Goal: Transaction & Acquisition: Book appointment/travel/reservation

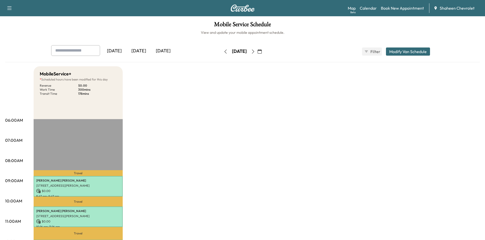
click at [255, 51] on icon "button" at bounding box center [253, 52] width 4 height 4
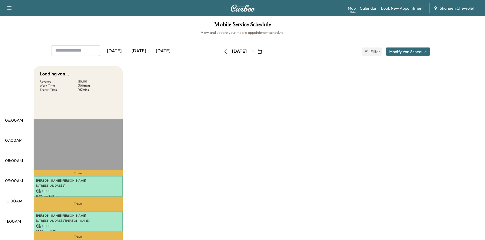
click at [264, 52] on button "button" at bounding box center [259, 52] width 9 height 8
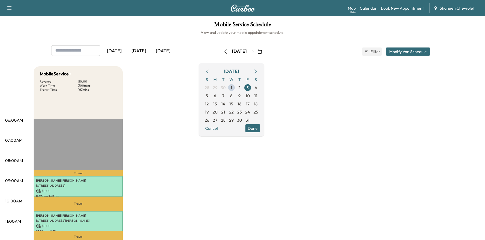
click at [255, 52] on icon "button" at bounding box center [253, 52] width 4 height 4
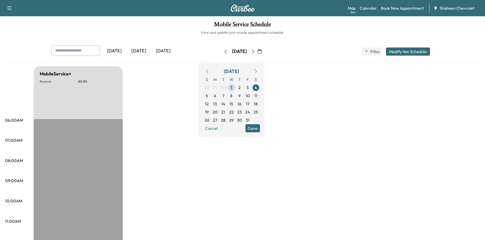
click at [257, 52] on button "button" at bounding box center [253, 52] width 9 height 8
click at [255, 52] on icon "button" at bounding box center [253, 52] width 4 height 4
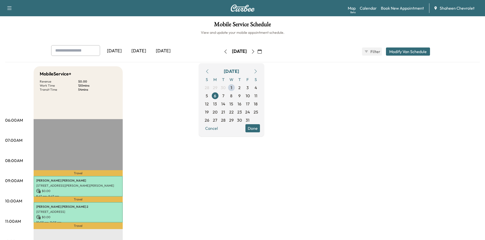
click at [400, 9] on link "Book New Appointment" at bounding box center [402, 8] width 43 height 6
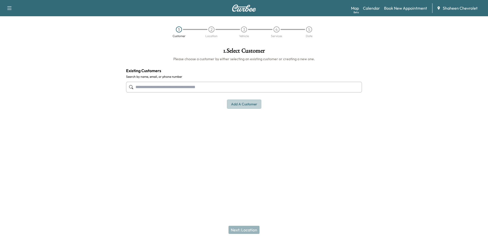
click at [239, 107] on button "Add a customer" at bounding box center [244, 104] width 34 height 9
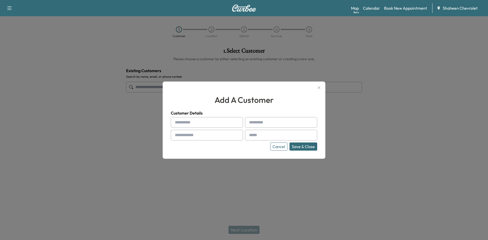
click at [194, 121] on input "text" at bounding box center [207, 122] width 72 height 11
type input "***"
type input "******"
type input "**********"
click at [261, 135] on input "text" at bounding box center [281, 135] width 72 height 11
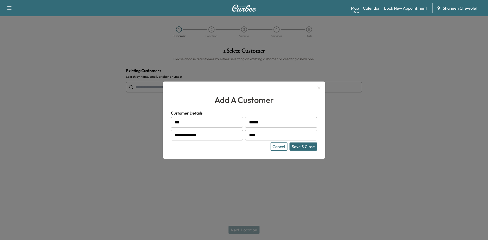
type input "**********"
click at [311, 148] on button "Save & Close" at bounding box center [304, 147] width 28 height 8
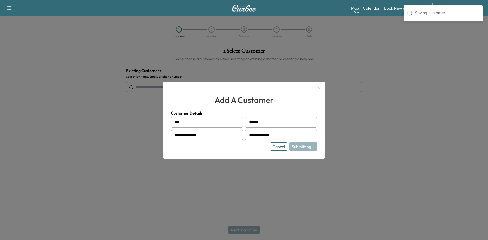
type input "**********"
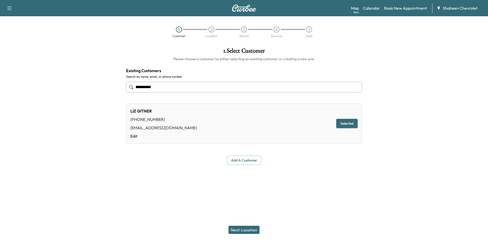
click at [248, 228] on button "Next: Location" at bounding box center [244, 230] width 31 height 8
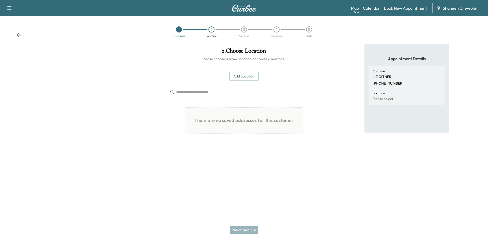
click at [251, 77] on button "Add Location" at bounding box center [244, 76] width 30 height 9
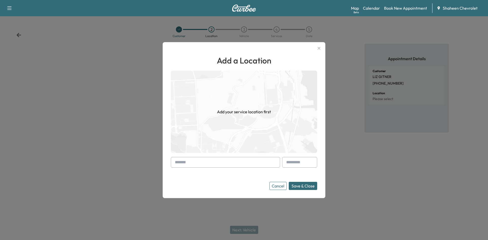
click at [219, 159] on input "text" at bounding box center [225, 162] width 109 height 11
click at [197, 160] on input "text" at bounding box center [225, 162] width 109 height 11
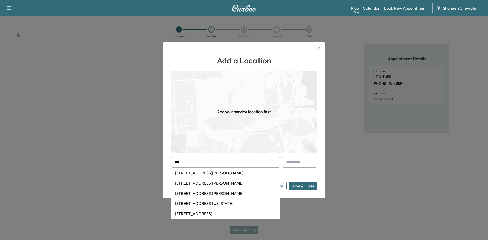
click at [198, 171] on li "[STREET_ADDRESS][PERSON_NAME]" at bounding box center [225, 173] width 109 height 10
type input "**********"
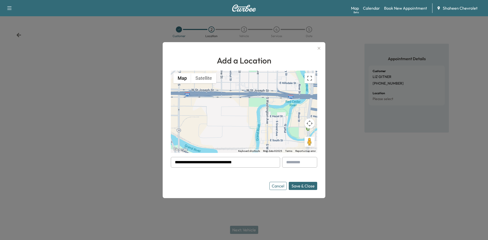
click at [310, 186] on button "Save & Close" at bounding box center [303, 186] width 28 height 8
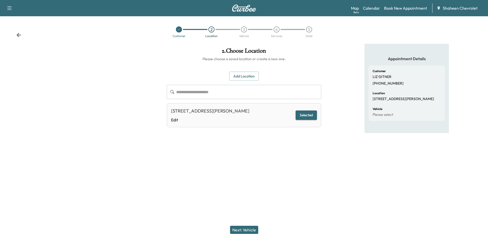
click at [254, 231] on button "Next: Vehicle" at bounding box center [244, 230] width 28 height 8
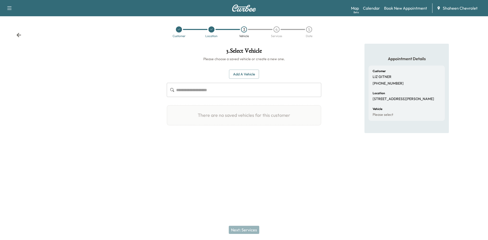
click at [247, 75] on button "Add a Vehicle" at bounding box center [244, 74] width 30 height 9
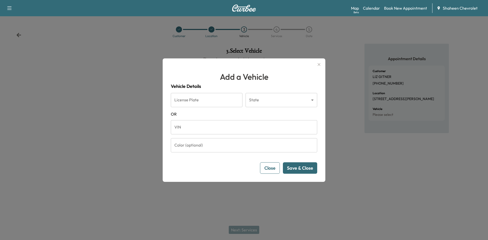
click at [208, 126] on input "VIN" at bounding box center [244, 127] width 147 height 14
paste input "**********"
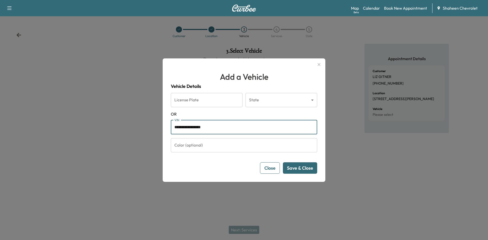
type input "**********"
click at [295, 169] on button "Save & Close" at bounding box center [300, 168] width 34 height 11
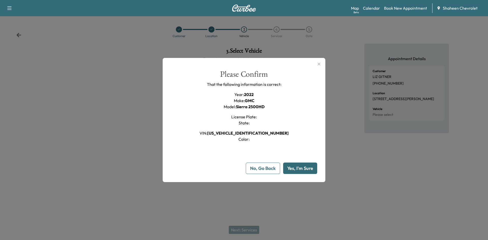
click at [295, 169] on button "Yes, I'm Sure" at bounding box center [300, 168] width 34 height 11
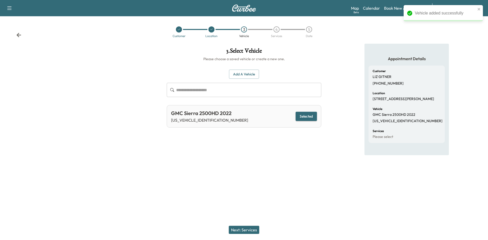
click at [240, 231] on button "Next: Services" at bounding box center [244, 230] width 31 height 8
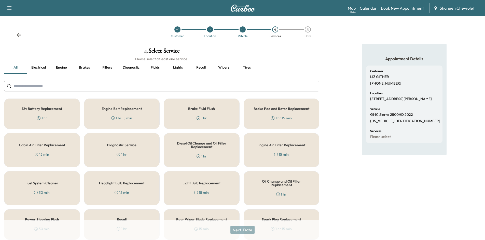
click at [85, 84] on input "text" at bounding box center [161, 86] width 315 height 11
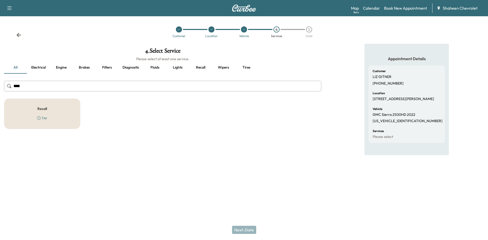
type input "****"
click at [69, 114] on div "Recall 1 hr" at bounding box center [42, 114] width 76 height 31
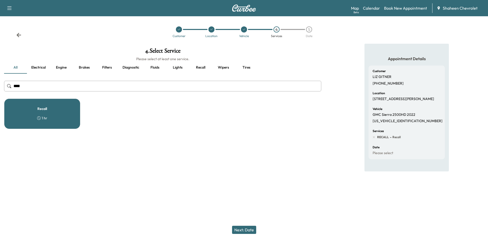
click at [246, 229] on button "Next: Date" at bounding box center [244, 230] width 24 height 8
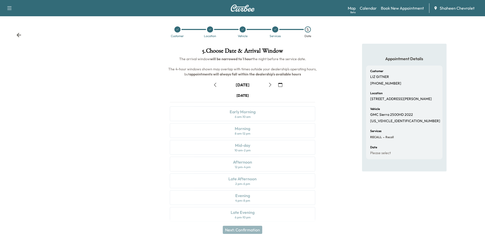
click at [272, 86] on button "button" at bounding box center [270, 85] width 9 height 8
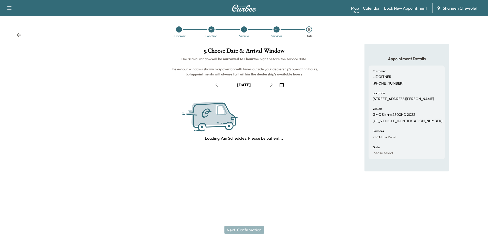
click at [272, 86] on icon "button" at bounding box center [272, 85] width 2 height 4
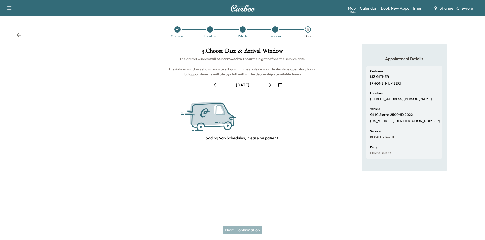
click at [272, 86] on button "button" at bounding box center [270, 85] width 9 height 8
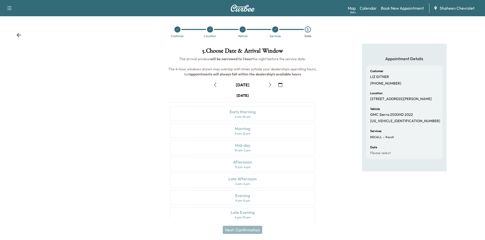
click at [271, 86] on icon "button" at bounding box center [270, 85] width 4 height 4
click at [253, 147] on div "Mid-day 10 am - 2 pm" at bounding box center [242, 147] width 145 height 15
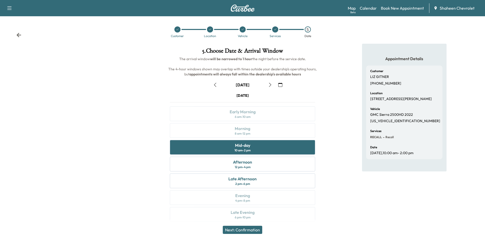
click at [249, 230] on button "Next: Confirmation" at bounding box center [242, 230] width 39 height 8
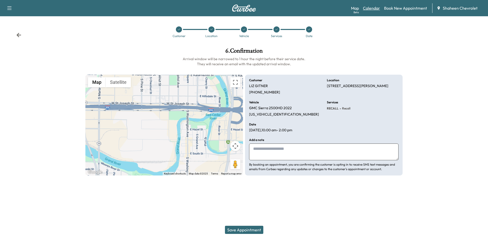
click at [374, 7] on link "Calendar" at bounding box center [371, 8] width 17 height 6
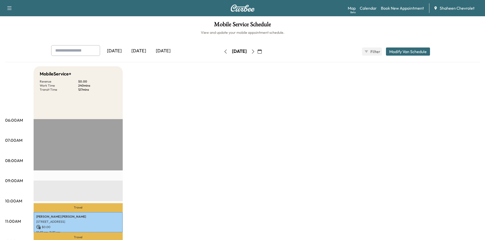
click at [255, 51] on icon "button" at bounding box center [253, 52] width 4 height 4
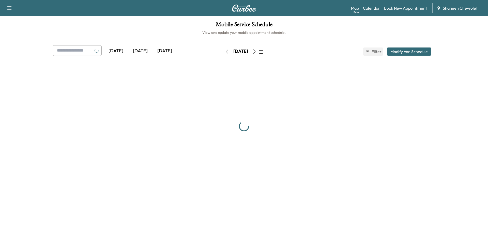
click at [257, 51] on icon "button" at bounding box center [255, 52] width 4 height 4
click at [266, 51] on button "button" at bounding box center [261, 52] width 9 height 8
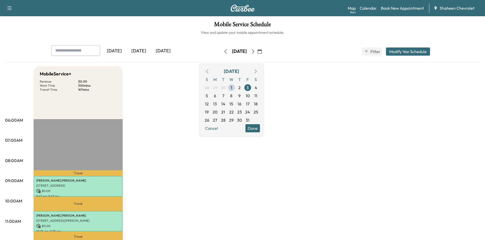
click at [255, 52] on icon "button" at bounding box center [253, 52] width 4 height 4
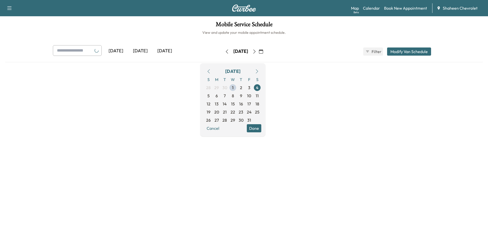
click at [259, 52] on div "[DATE]" at bounding box center [241, 52] width 36 height 8
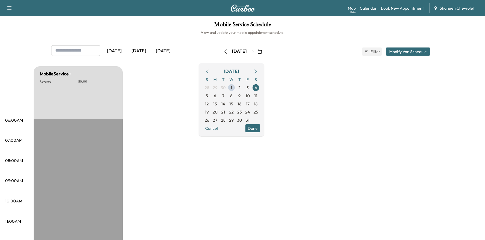
click at [255, 53] on icon "button" at bounding box center [253, 52] width 4 height 4
click at [255, 50] on icon "button" at bounding box center [253, 52] width 4 height 4
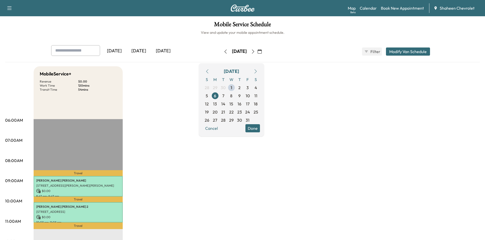
click at [403, 52] on button "Modify Van Schedule" at bounding box center [408, 52] width 44 height 8
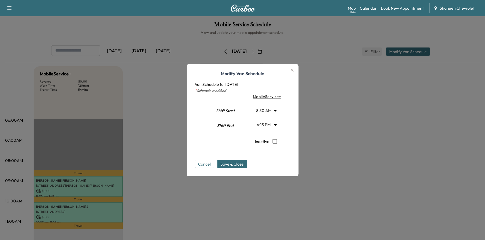
click at [367, 116] on div at bounding box center [242, 120] width 485 height 240
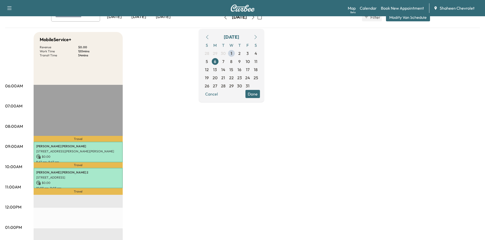
scroll to position [25, 0]
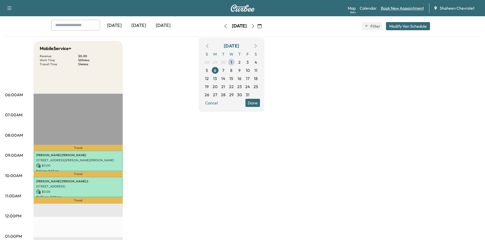
click at [397, 7] on link "Book New Appointment" at bounding box center [402, 8] width 43 height 6
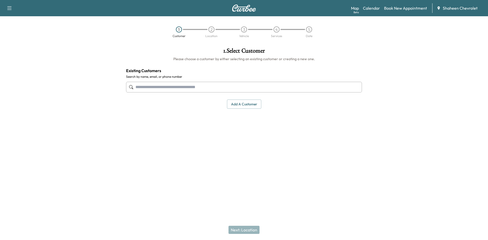
click at [218, 84] on input "text" at bounding box center [244, 87] width 236 height 11
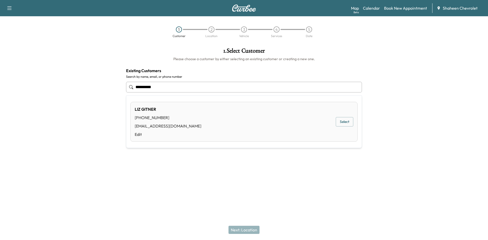
click at [193, 116] on div "[PERSON_NAME] [PHONE_NUMBER] [EMAIL_ADDRESS][DOMAIN_NAME] Edit Select" at bounding box center [243, 122] width 227 height 40
type input "**********"
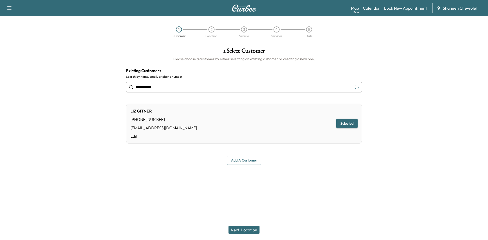
click at [248, 230] on button "Next: Location" at bounding box center [244, 230] width 31 height 8
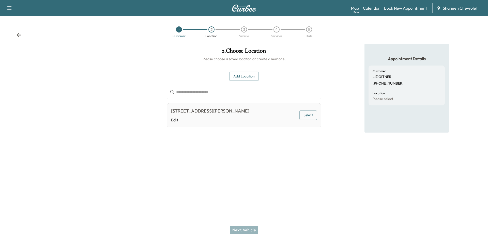
click at [314, 114] on button "Select" at bounding box center [309, 115] width 18 height 9
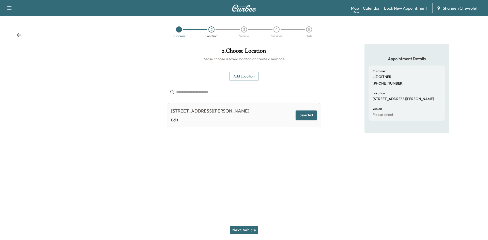
click at [244, 231] on button "Next: Vehicle" at bounding box center [244, 230] width 28 height 8
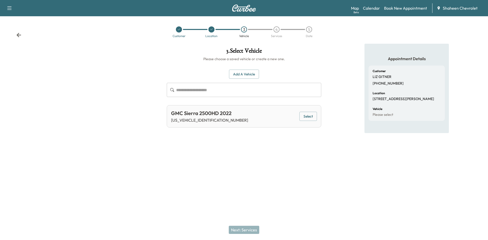
click at [305, 117] on button "Select" at bounding box center [309, 116] width 18 height 9
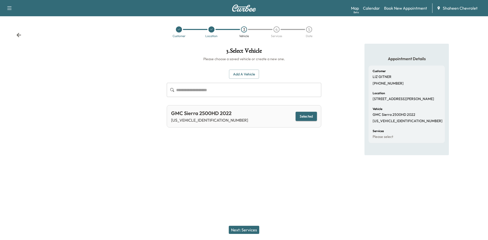
click at [254, 233] on button "Next: Services" at bounding box center [244, 230] width 31 height 8
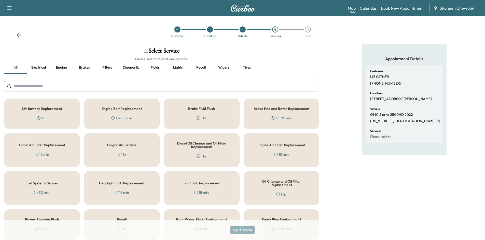
click at [72, 91] on input "text" at bounding box center [161, 86] width 315 height 11
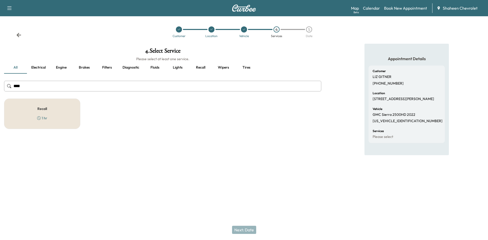
type input "****"
click at [63, 105] on div "Recall 1 hr" at bounding box center [42, 114] width 76 height 31
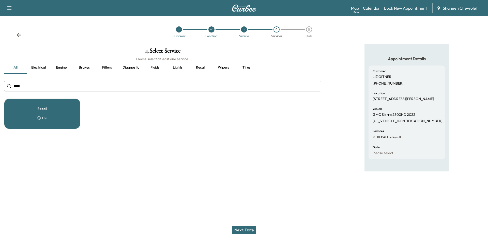
click at [242, 227] on button "Next: Date" at bounding box center [244, 230] width 24 height 8
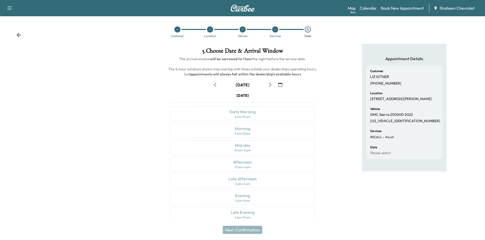
click at [271, 84] on icon "button" at bounding box center [270, 85] width 4 height 4
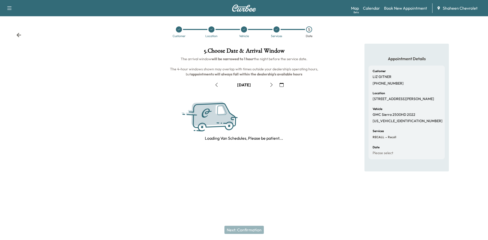
click at [271, 84] on icon "button" at bounding box center [272, 85] width 4 height 4
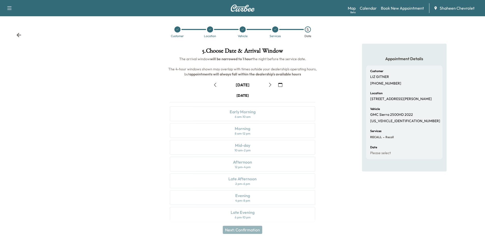
click at [271, 84] on icon "button" at bounding box center [270, 85] width 4 height 4
click at [251, 146] on div "Mid-day 10 am - 2 pm" at bounding box center [242, 147] width 145 height 15
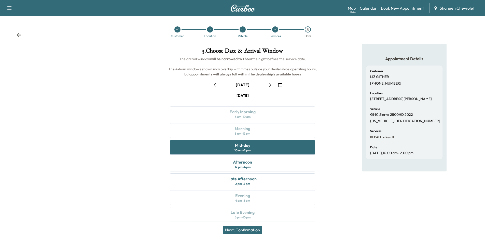
click at [250, 228] on button "Next: Confirmation" at bounding box center [242, 230] width 39 height 8
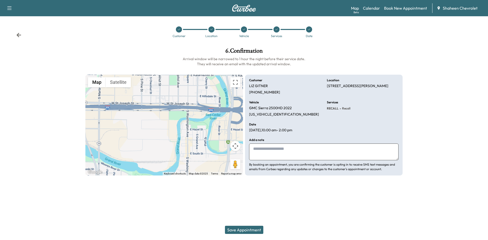
click at [265, 151] on textarea at bounding box center [324, 152] width 150 height 17
type textarea "**********"
click at [251, 230] on button "Save Appointment" at bounding box center [244, 230] width 38 height 8
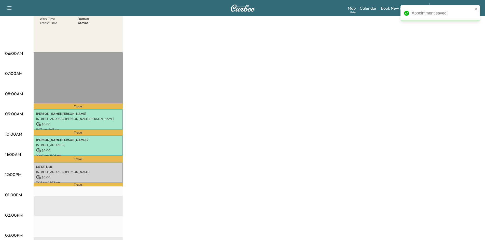
scroll to position [76, 0]
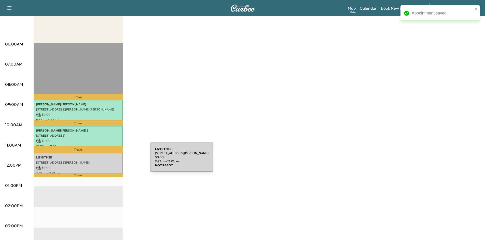
click at [112, 161] on p "[STREET_ADDRESS][PERSON_NAME]" at bounding box center [78, 163] width 84 height 4
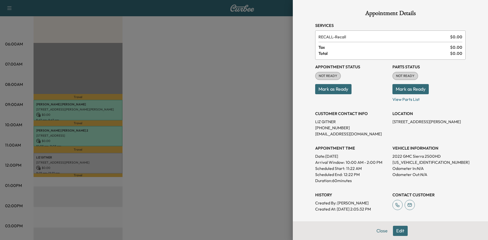
click at [328, 89] on button "Mark as Ready" at bounding box center [333, 89] width 36 height 10
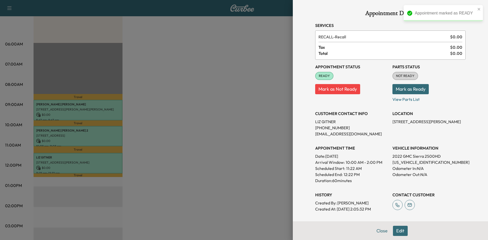
click at [417, 89] on button "Mark as Ready" at bounding box center [411, 89] width 36 height 10
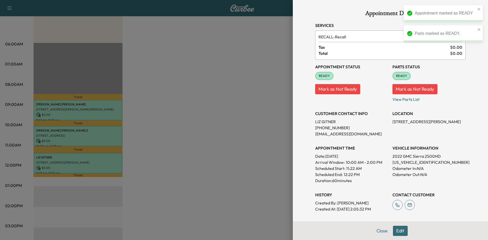
click at [212, 109] on div at bounding box center [244, 120] width 488 height 240
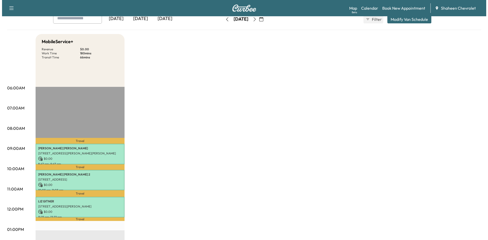
scroll to position [0, 0]
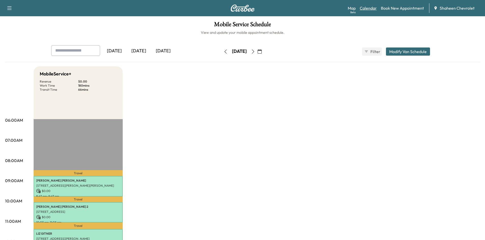
click at [366, 7] on link "Calendar" at bounding box center [367, 8] width 17 height 6
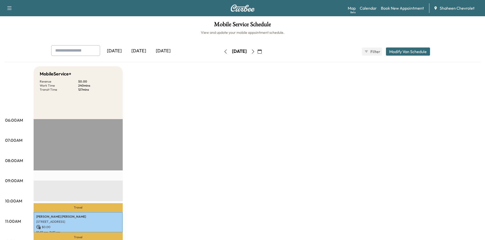
click at [255, 51] on icon "button" at bounding box center [253, 52] width 4 height 4
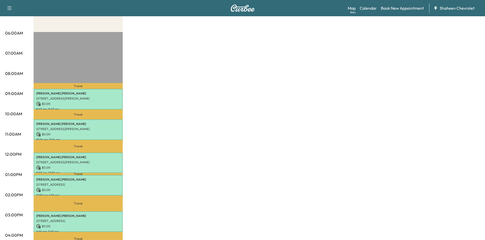
scroll to position [25, 0]
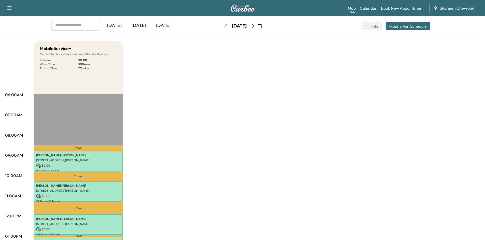
click at [255, 27] on icon "button" at bounding box center [253, 26] width 4 height 4
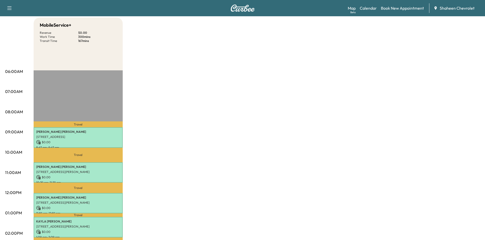
scroll to position [25, 0]
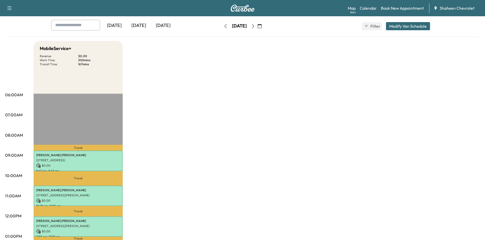
click at [223, 26] on icon "button" at bounding box center [225, 26] width 4 height 4
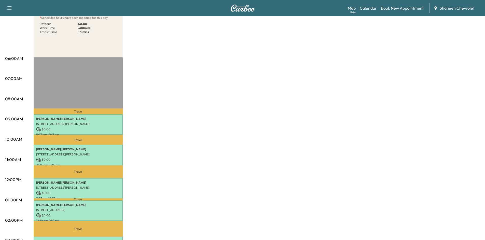
scroll to position [25, 0]
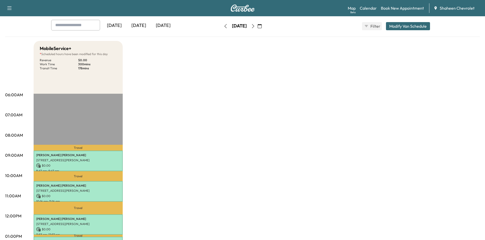
click at [255, 28] on icon "button" at bounding box center [253, 26] width 4 height 4
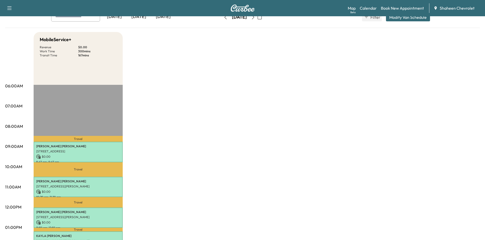
scroll to position [25, 0]
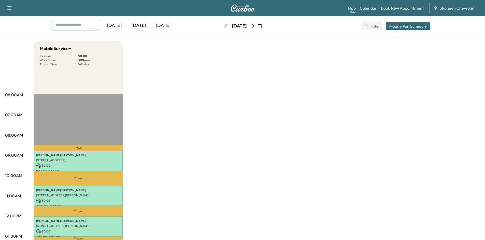
click at [223, 27] on icon "button" at bounding box center [225, 26] width 4 height 4
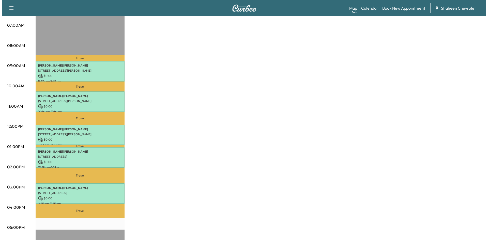
scroll to position [127, 0]
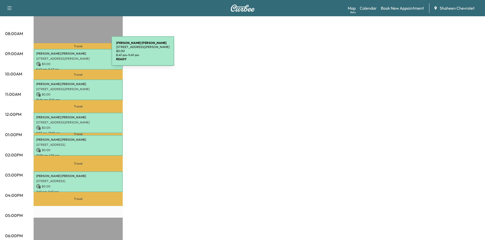
click at [73, 54] on p "[PERSON_NAME]" at bounding box center [78, 54] width 84 height 4
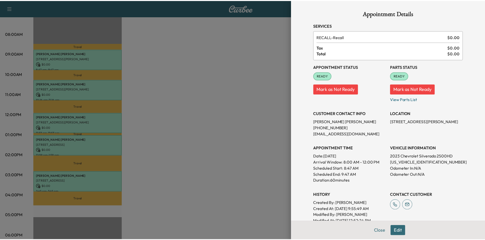
scroll to position [25, 0]
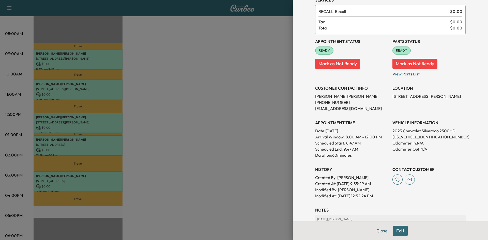
click at [83, 87] on div at bounding box center [244, 120] width 488 height 240
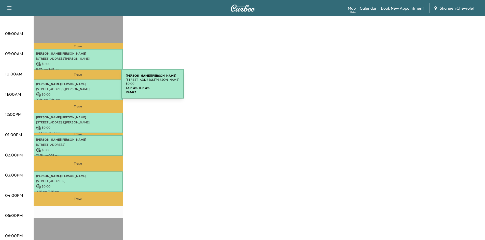
click at [83, 87] on p "[STREET_ADDRESS][PERSON_NAME]" at bounding box center [78, 89] width 84 height 4
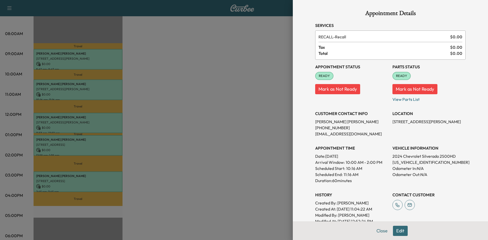
click at [81, 125] on div at bounding box center [244, 120] width 488 height 240
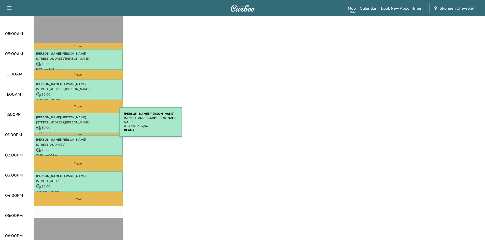
click at [81, 126] on p "$ 0.00" at bounding box center [78, 128] width 84 height 5
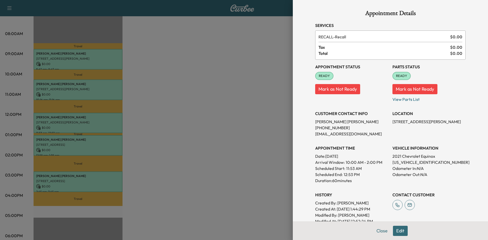
click at [81, 146] on div at bounding box center [244, 120] width 488 height 240
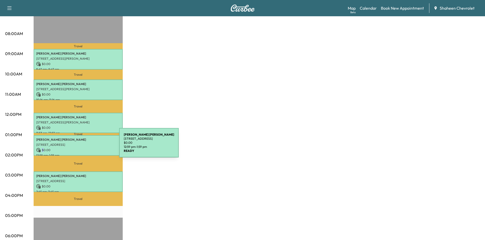
click at [81, 146] on div "[PERSON_NAME] [STREET_ADDRESS][PERSON_NAME] $ 0.00 12:59 pm - 1:59 pm" at bounding box center [78, 145] width 89 height 21
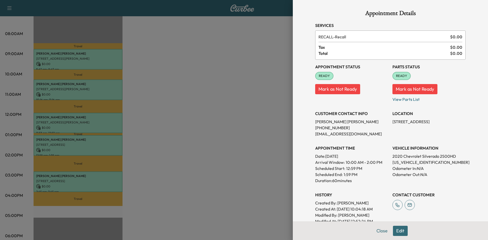
click at [259, 129] on div at bounding box center [244, 120] width 488 height 240
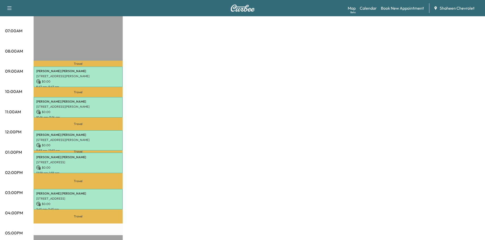
scroll to position [102, 0]
